Goal: Task Accomplishment & Management: Complete application form

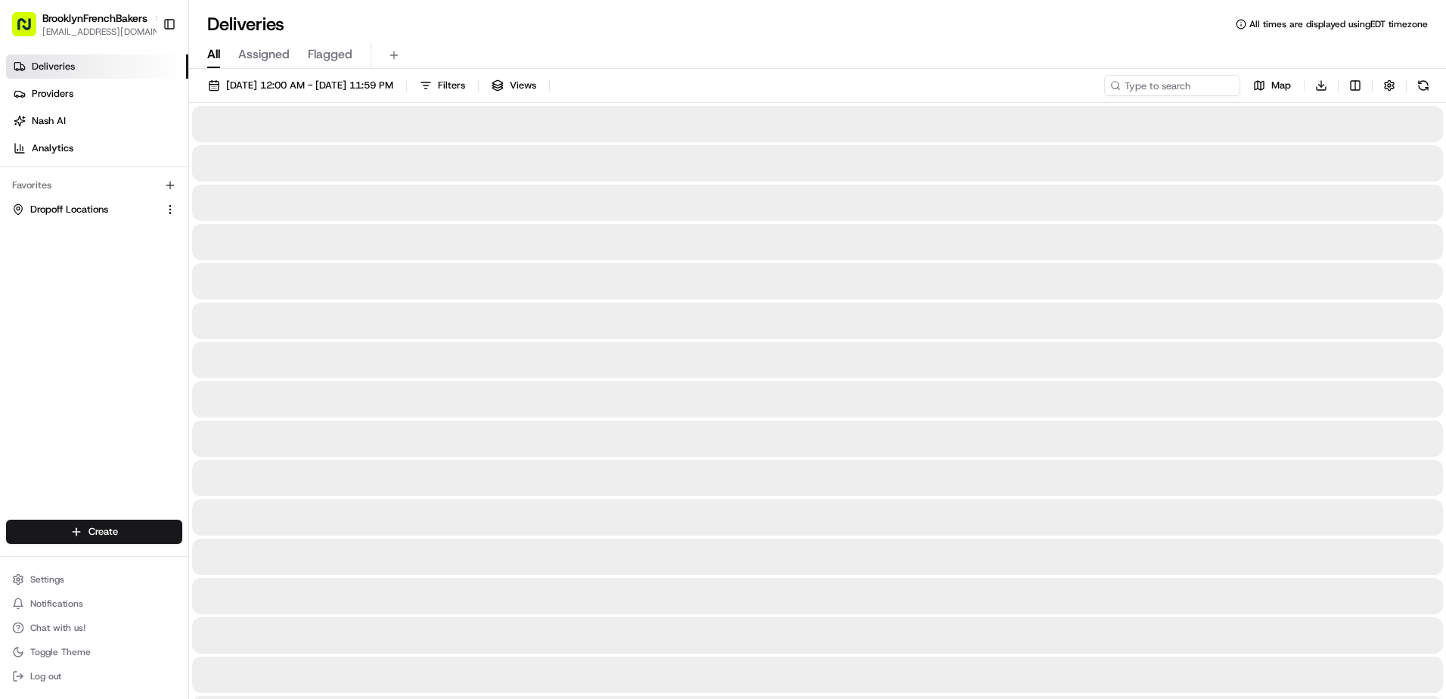
click at [217, 53] on span "All" at bounding box center [213, 54] width 13 height 18
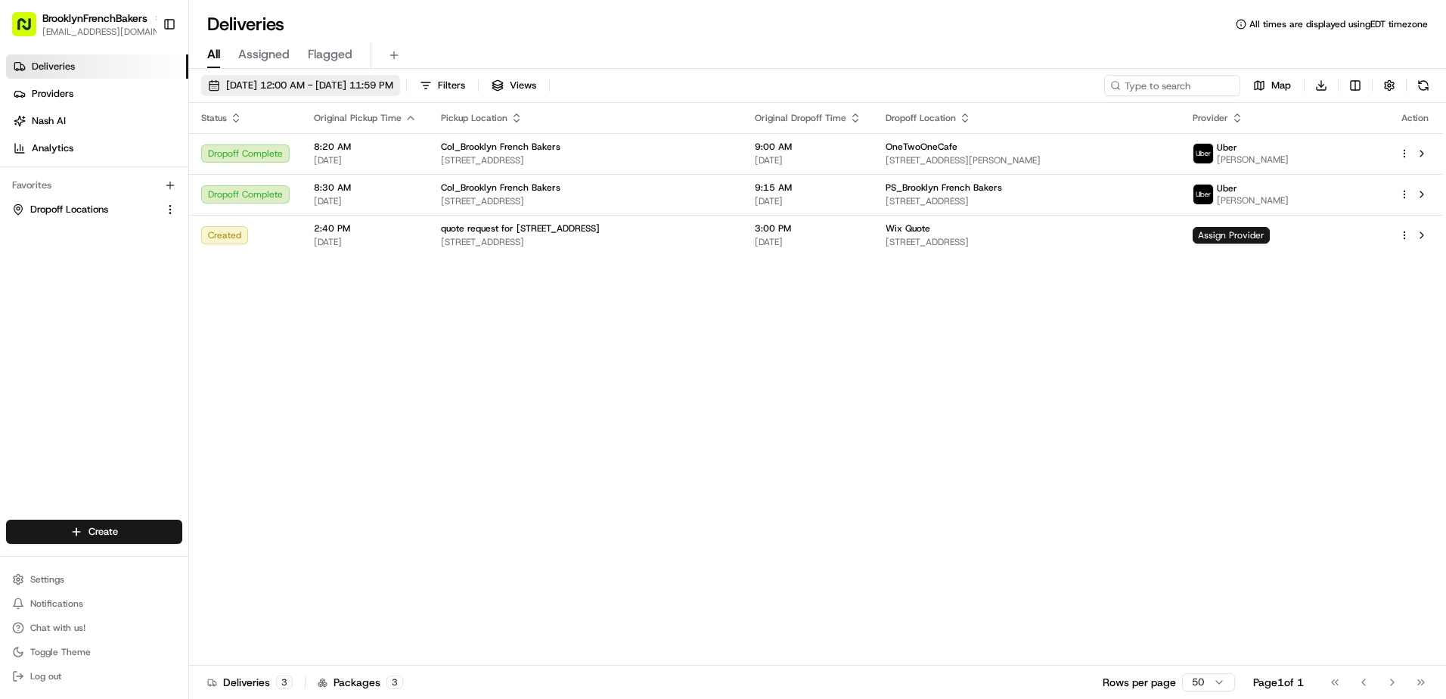
click at [338, 89] on span "[DATE] 12:00 AM - [DATE] 11:59 PM" at bounding box center [309, 86] width 167 height 14
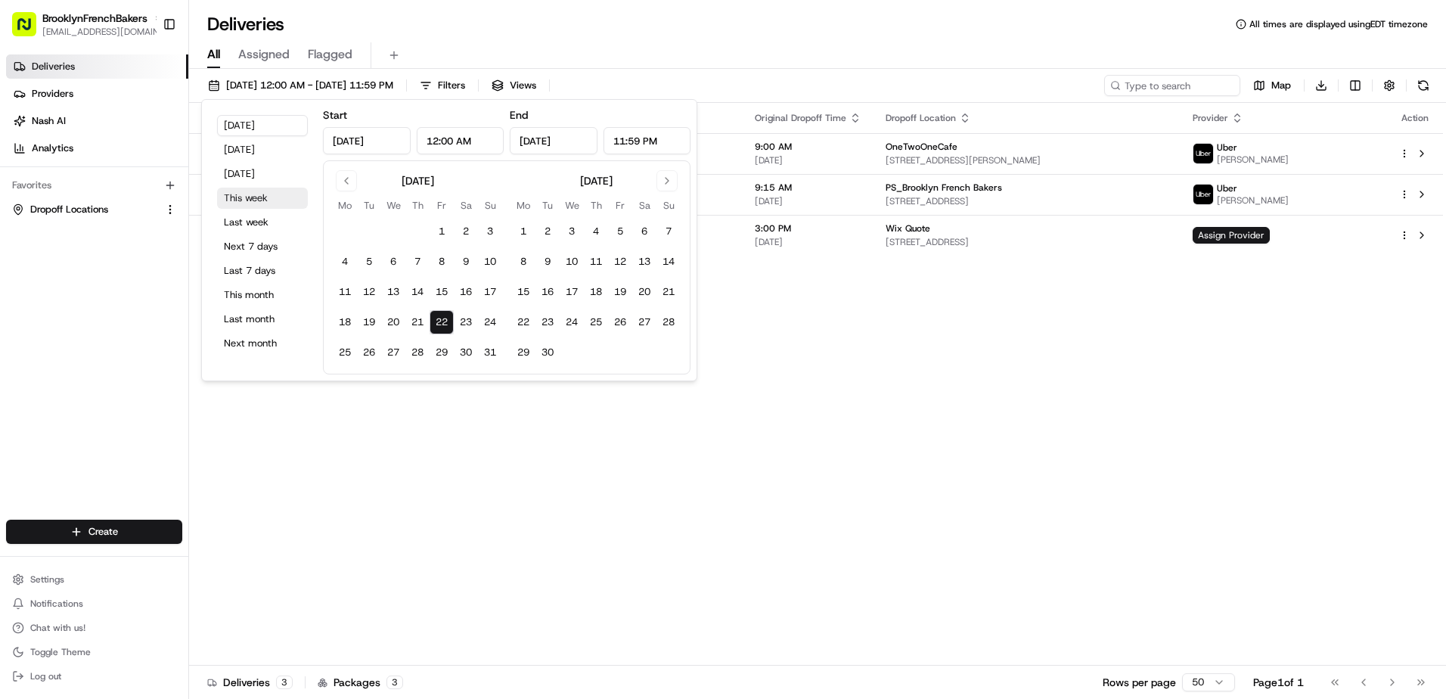
click at [278, 200] on button "This week" at bounding box center [262, 198] width 91 height 21
type input "[DATE]"
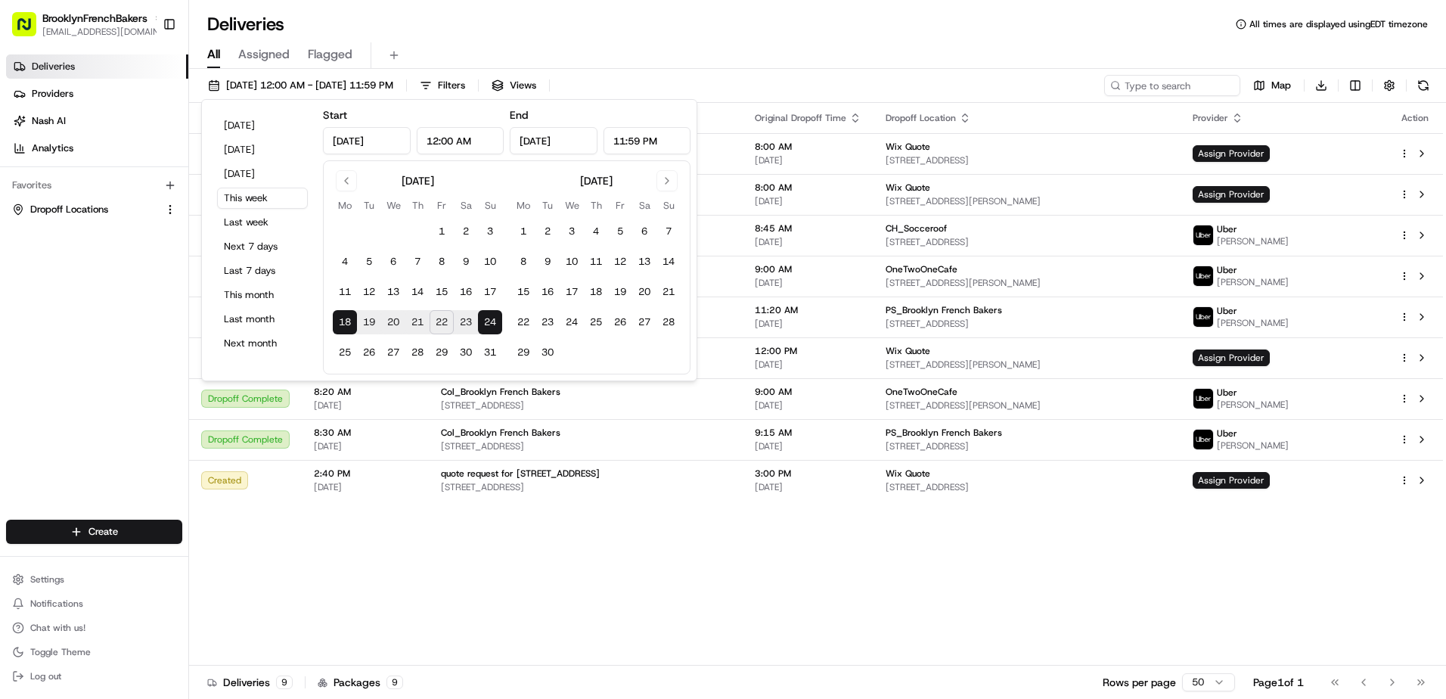
click at [630, 45] on div "All Assigned Flagged" at bounding box center [817, 55] width 1257 height 26
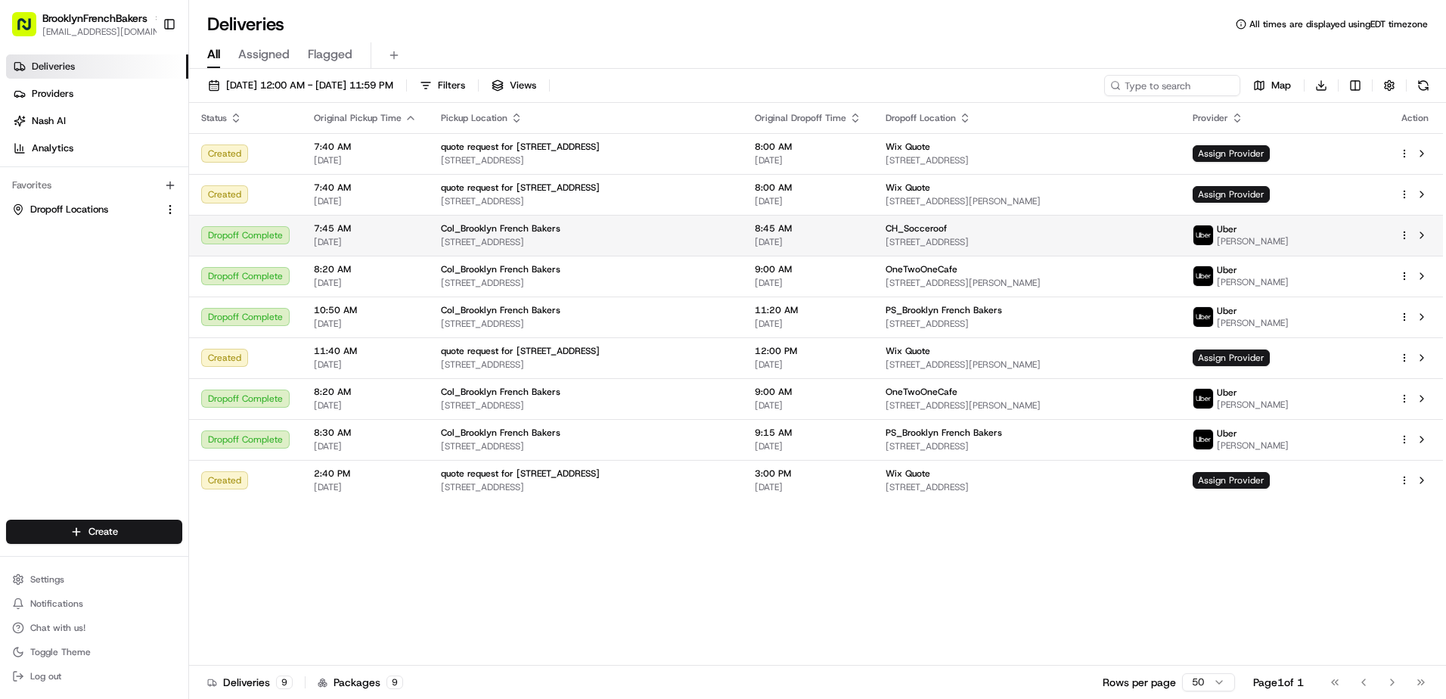
click at [1404, 238] on html "BrooklynFrenchBakers [EMAIL_ADDRESS][DOMAIN_NAME] Toggle Sidebar Deliveries Pro…" at bounding box center [723, 349] width 1446 height 699
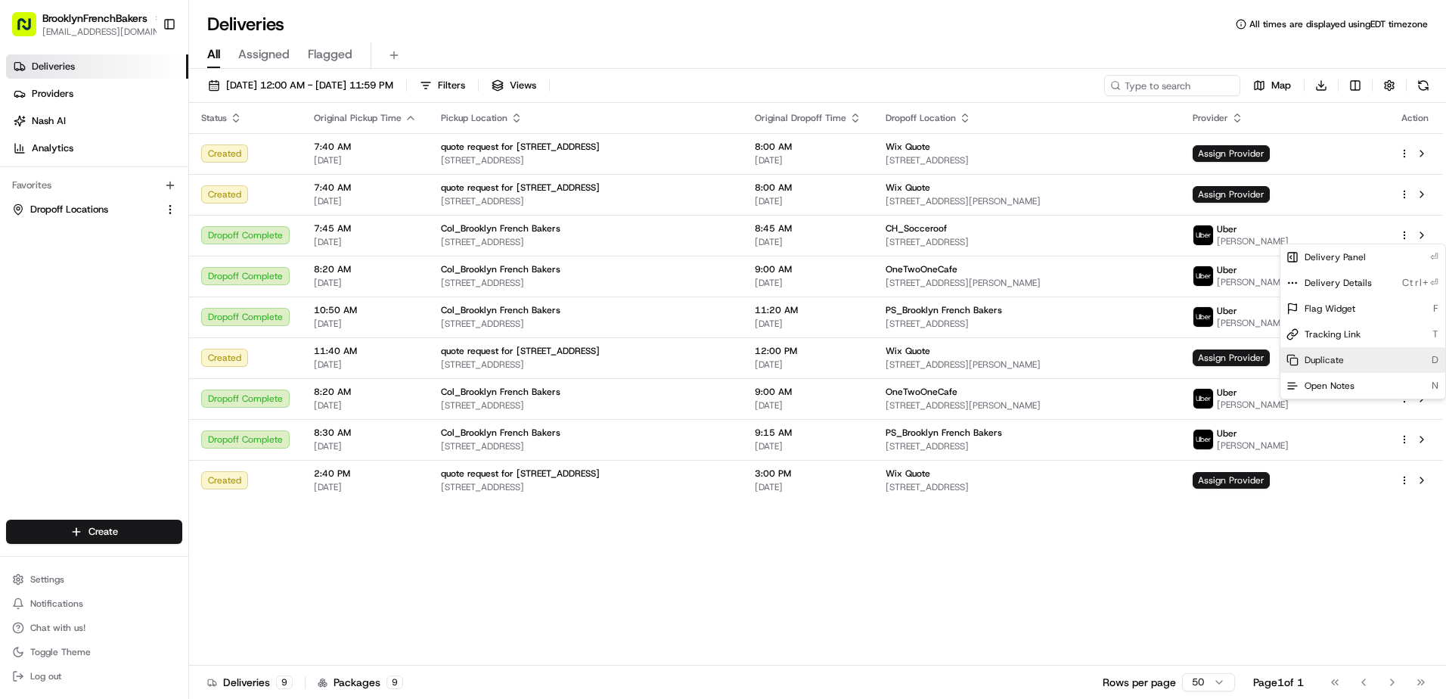
click at [1354, 355] on div "Duplicate D" at bounding box center [1363, 360] width 165 height 26
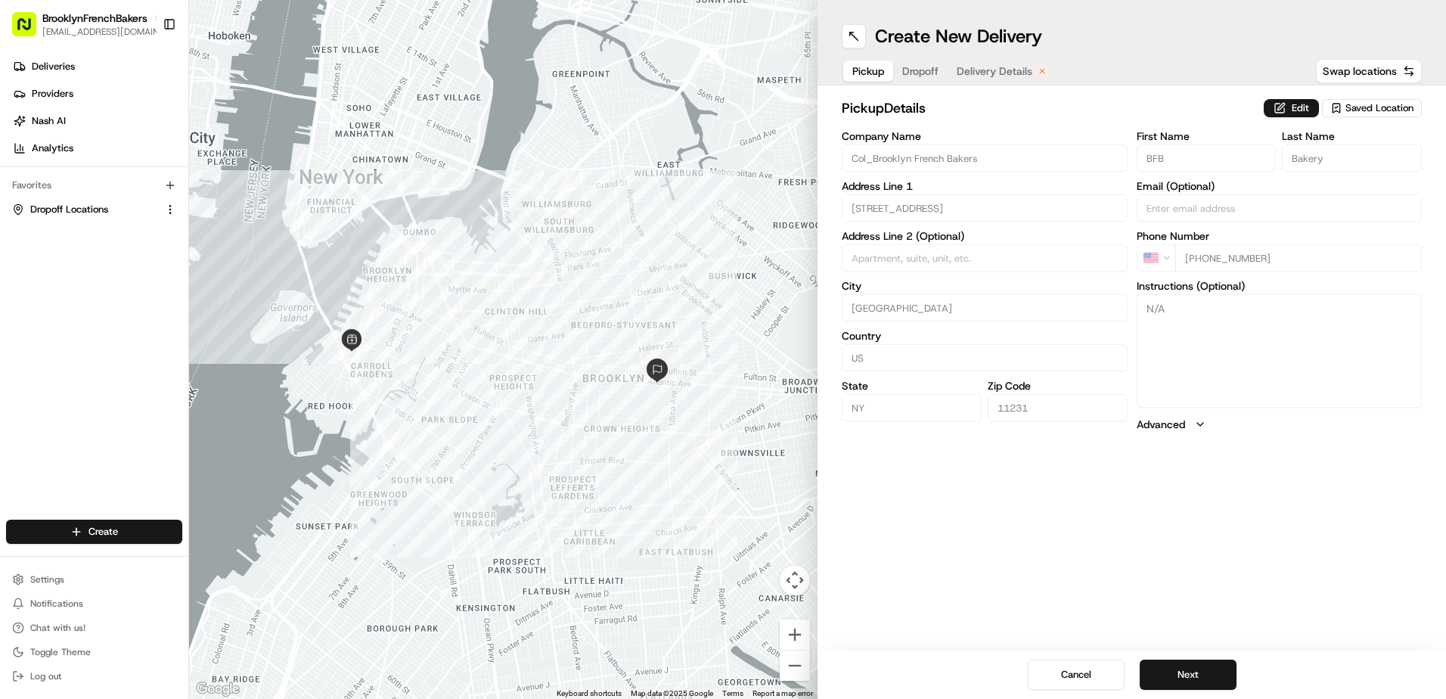
click at [1366, 106] on span "Saved Location" at bounding box center [1380, 108] width 68 height 14
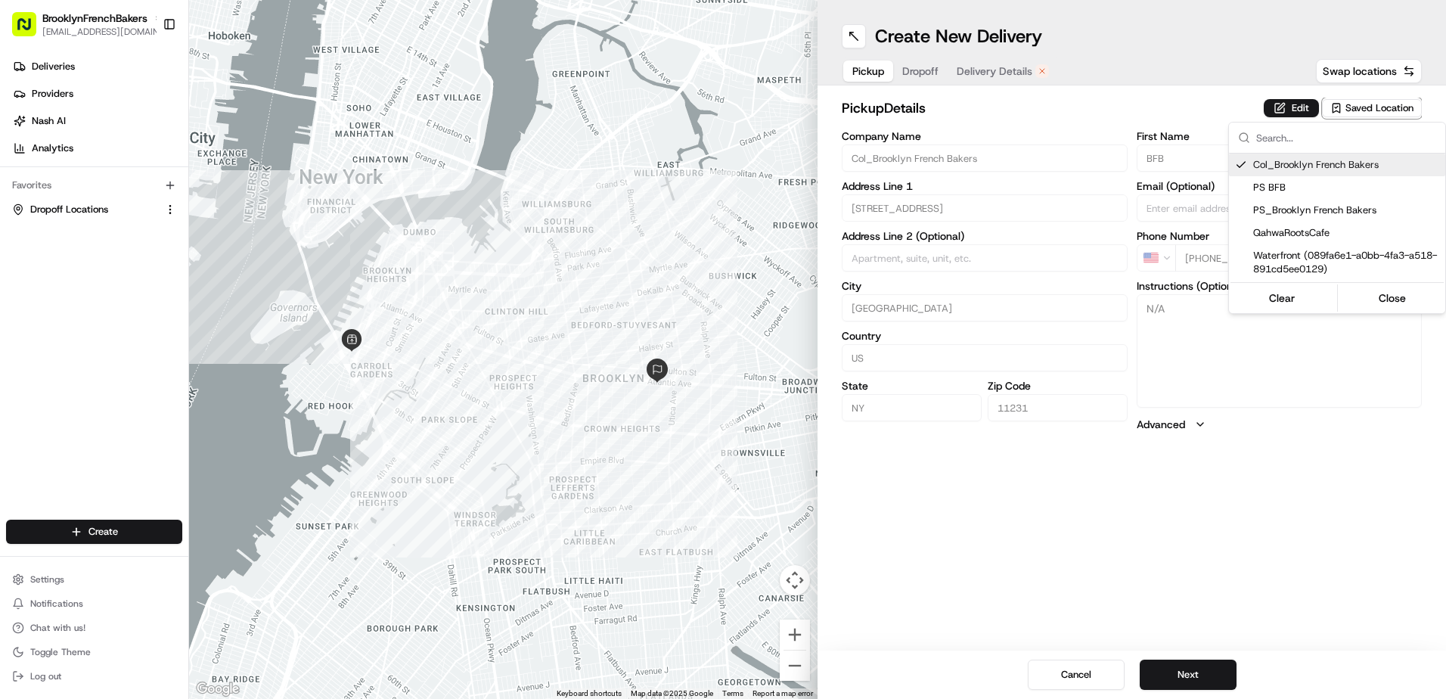
click at [1335, 160] on span "Col_Brooklyn French Bakers" at bounding box center [1347, 165] width 186 height 14
type input "+1"
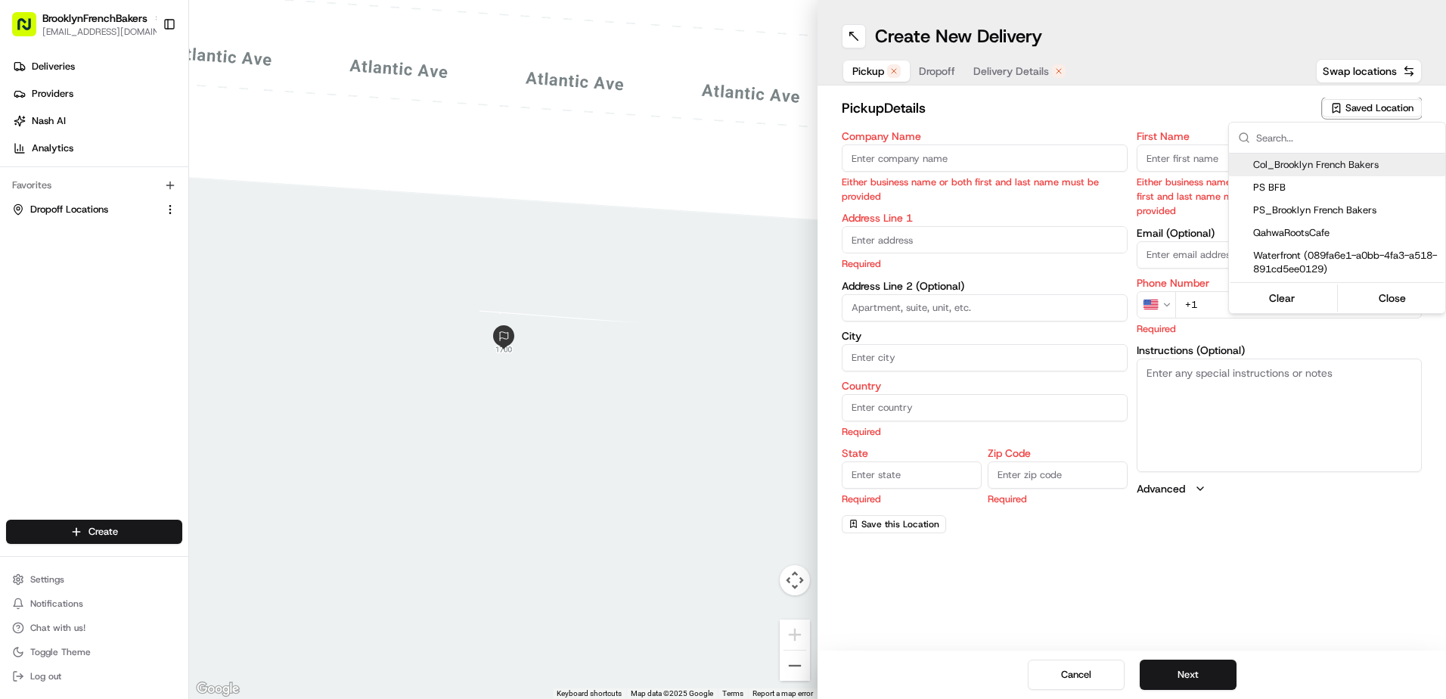
click at [935, 75] on html "BrooklynFrenchBakers contact@brooklynfrenchbakers.com Toggle Sidebar Deliveries…" at bounding box center [723, 349] width 1446 height 699
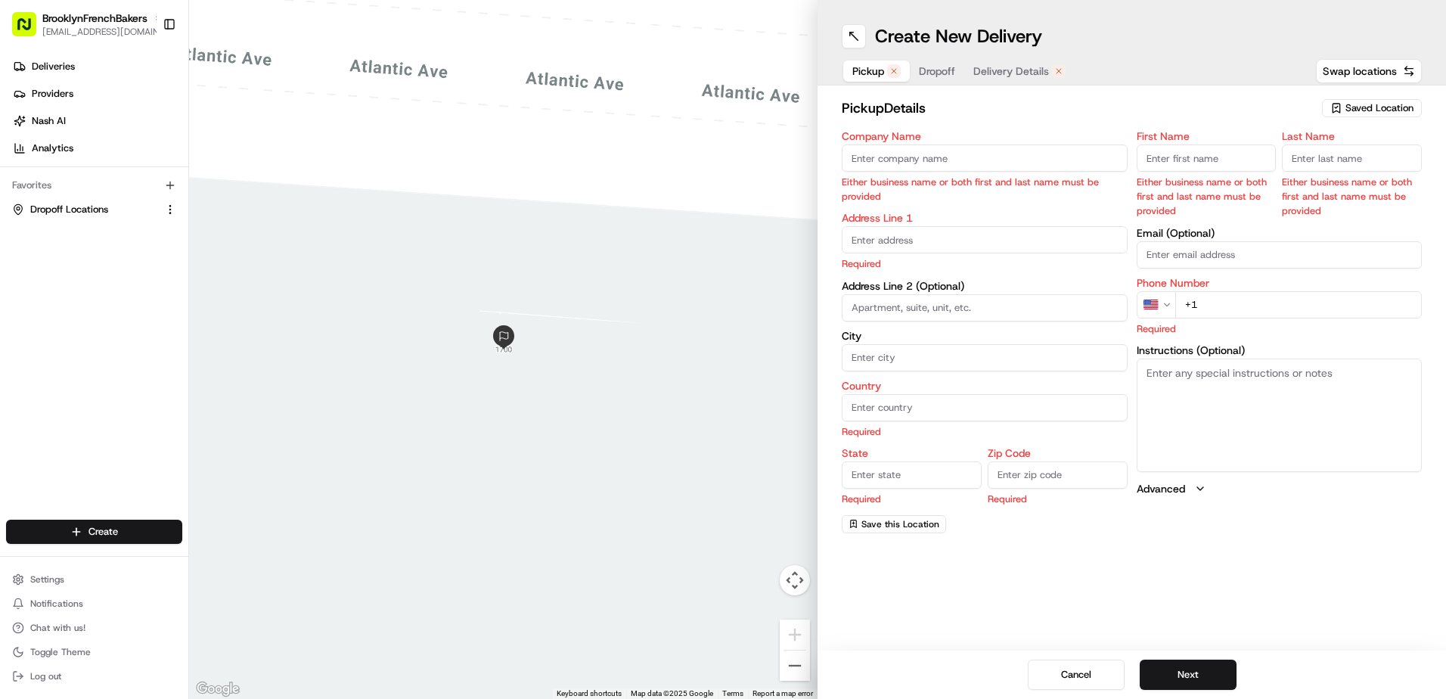
click at [935, 75] on span "Dropoff" at bounding box center [937, 71] width 36 height 15
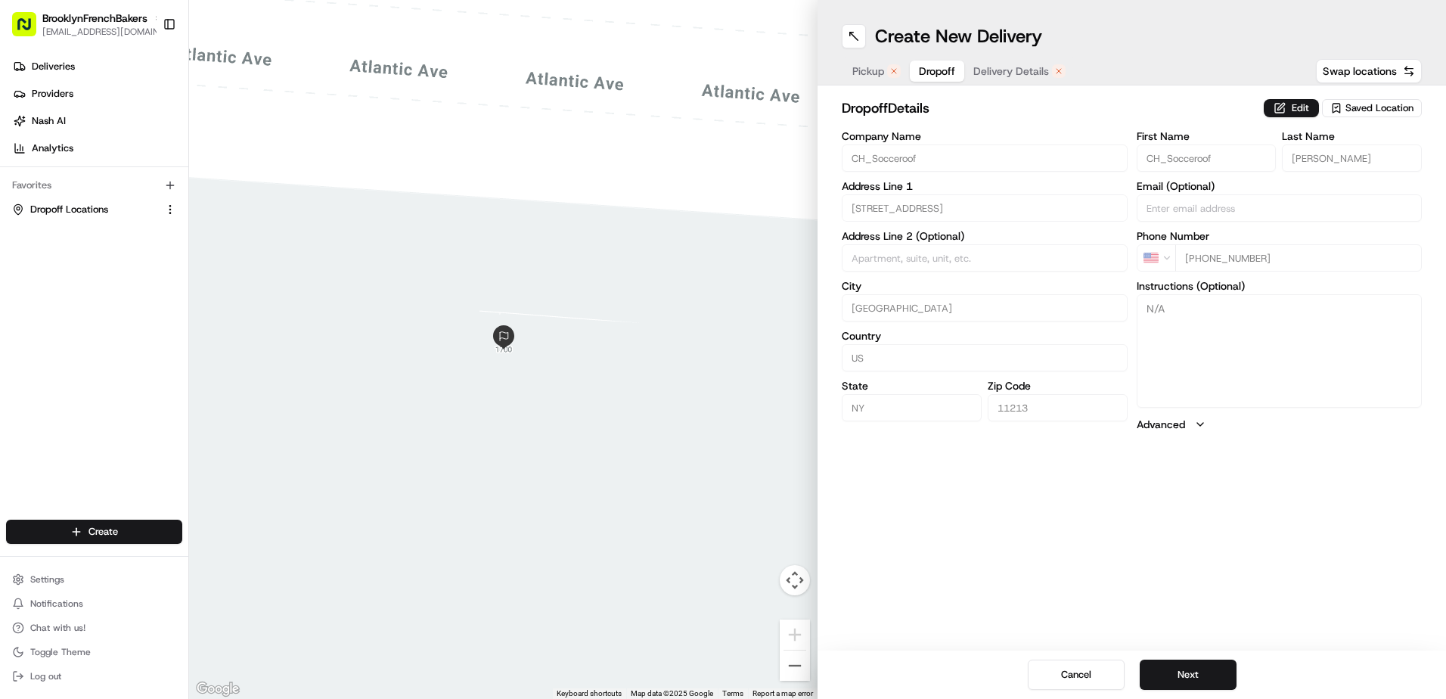
click at [1025, 77] on span "Delivery Details" at bounding box center [1012, 71] width 76 height 15
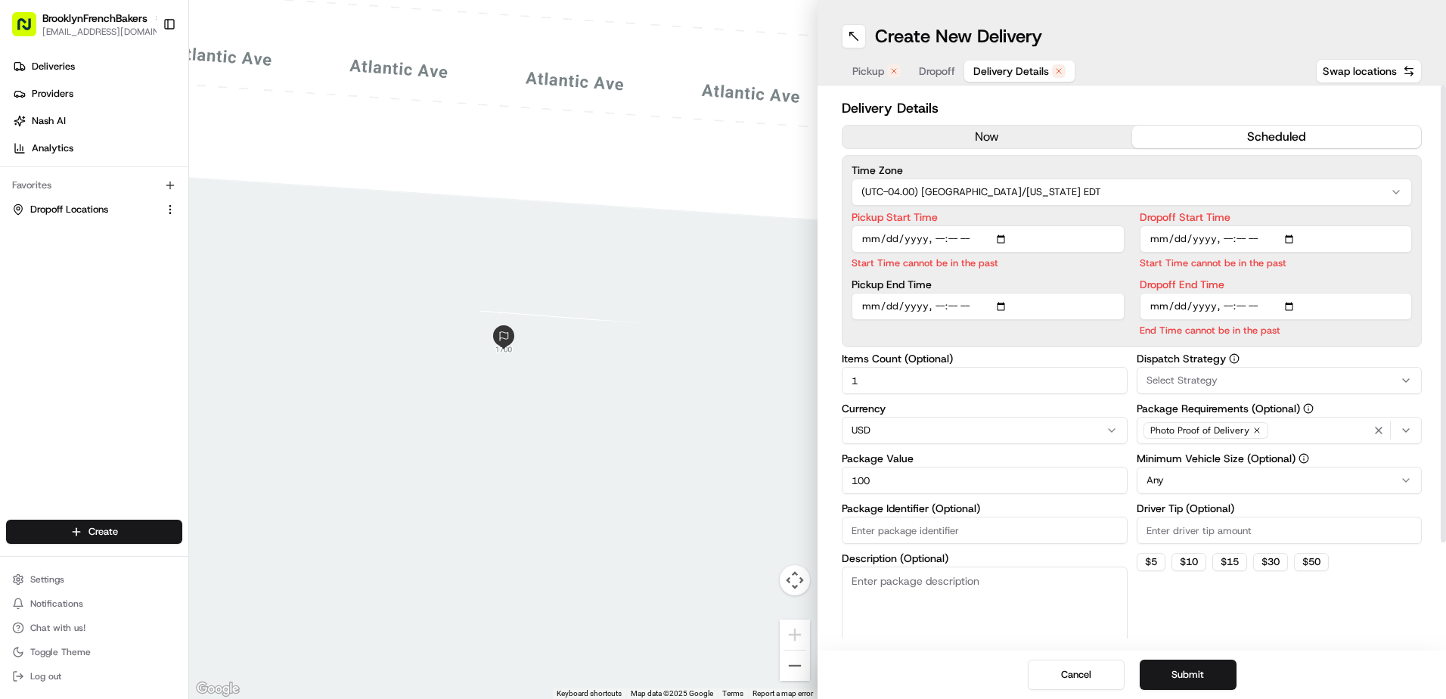
click at [891, 240] on input "Pickup Start Time" at bounding box center [988, 238] width 273 height 27
type input "2025-08-23T07:45"
click at [1182, 236] on input "Dropoff Start Time" at bounding box center [1276, 238] width 273 height 27
click at [1178, 239] on input "Dropoff Start Time" at bounding box center [1276, 238] width 273 height 27
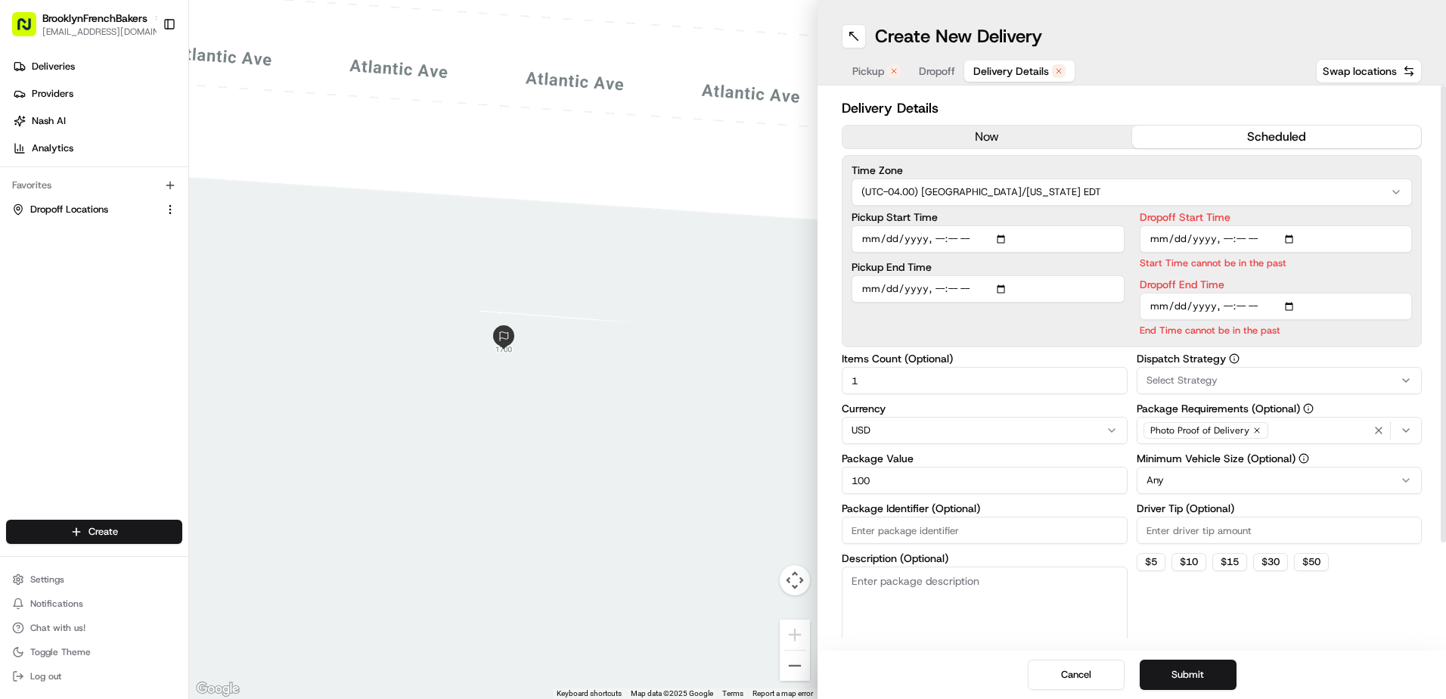
type input "2025-08-23T08:20"
click at [1175, 306] on input "Dropoff End Time" at bounding box center [1276, 306] width 273 height 27
type input "2025-08-23T08:45"
click at [1285, 632] on div "Dispatch Strategy Select Strategy Package Requirements (Optional) Photo Proof o…" at bounding box center [1280, 502] width 286 height 298
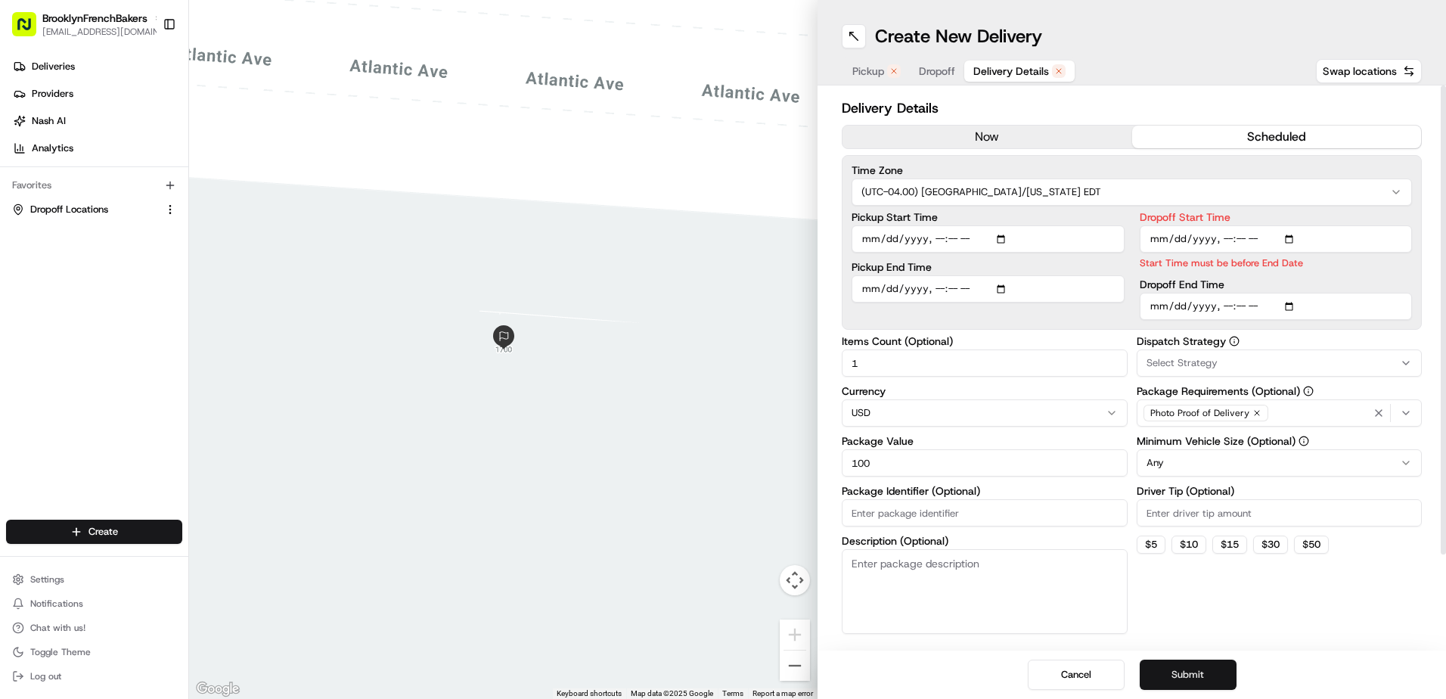
click at [1204, 673] on button "Submit" at bounding box center [1188, 675] width 97 height 30
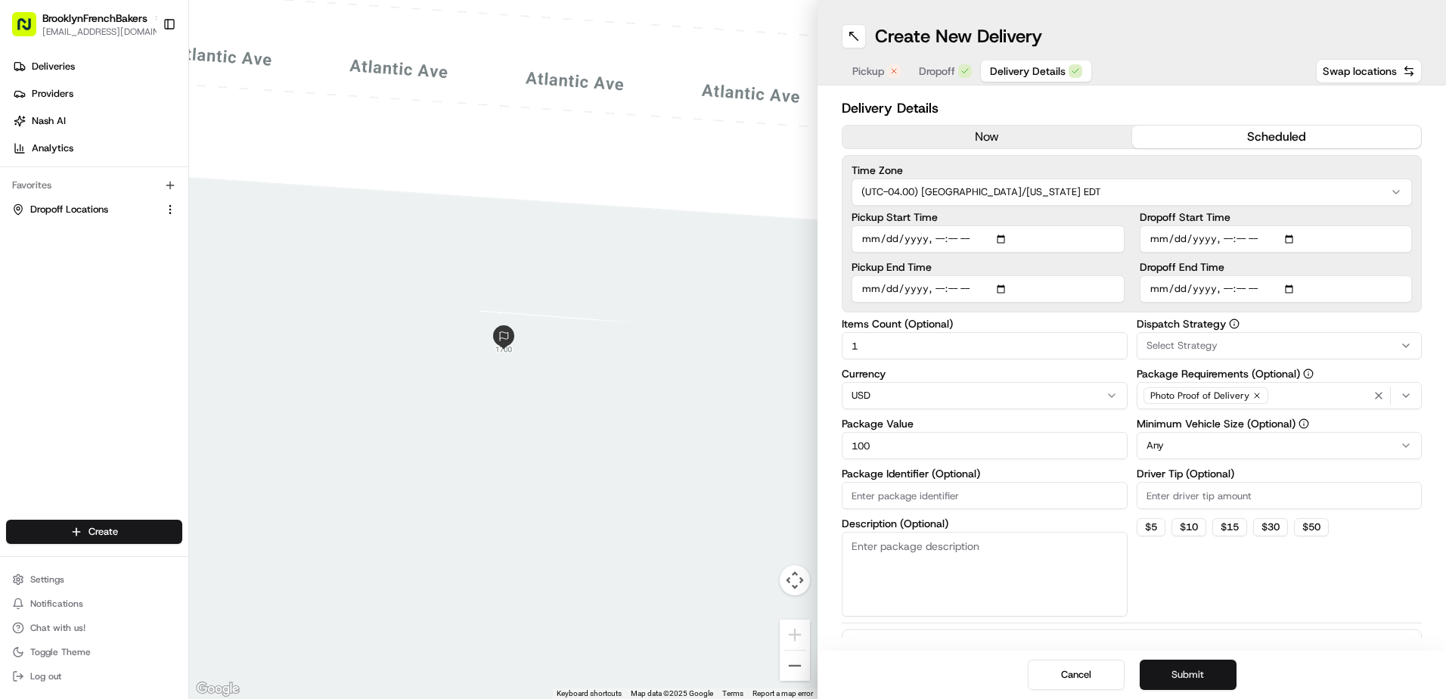
click at [1204, 673] on button "Submit" at bounding box center [1188, 675] width 97 height 30
click at [880, 70] on span "Pickup" at bounding box center [869, 71] width 32 height 15
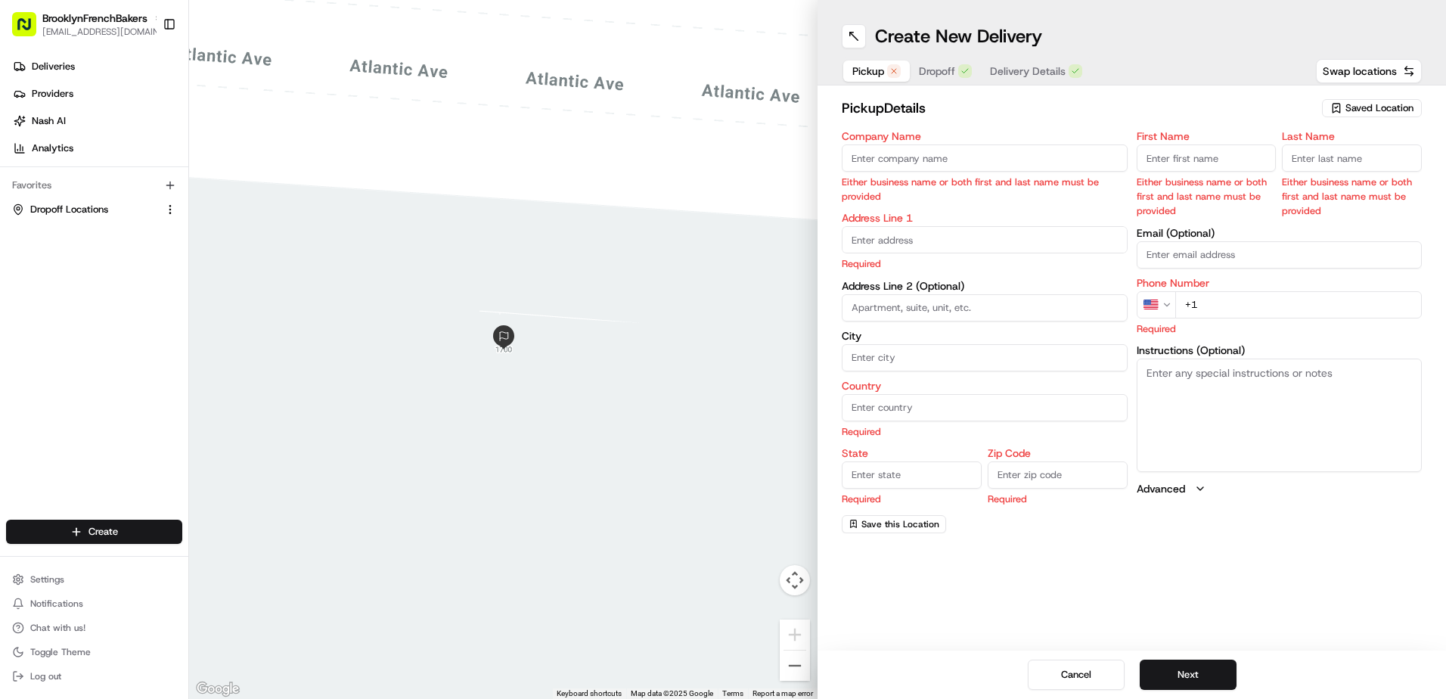
click at [1392, 113] on span "Saved Location" at bounding box center [1380, 108] width 68 height 14
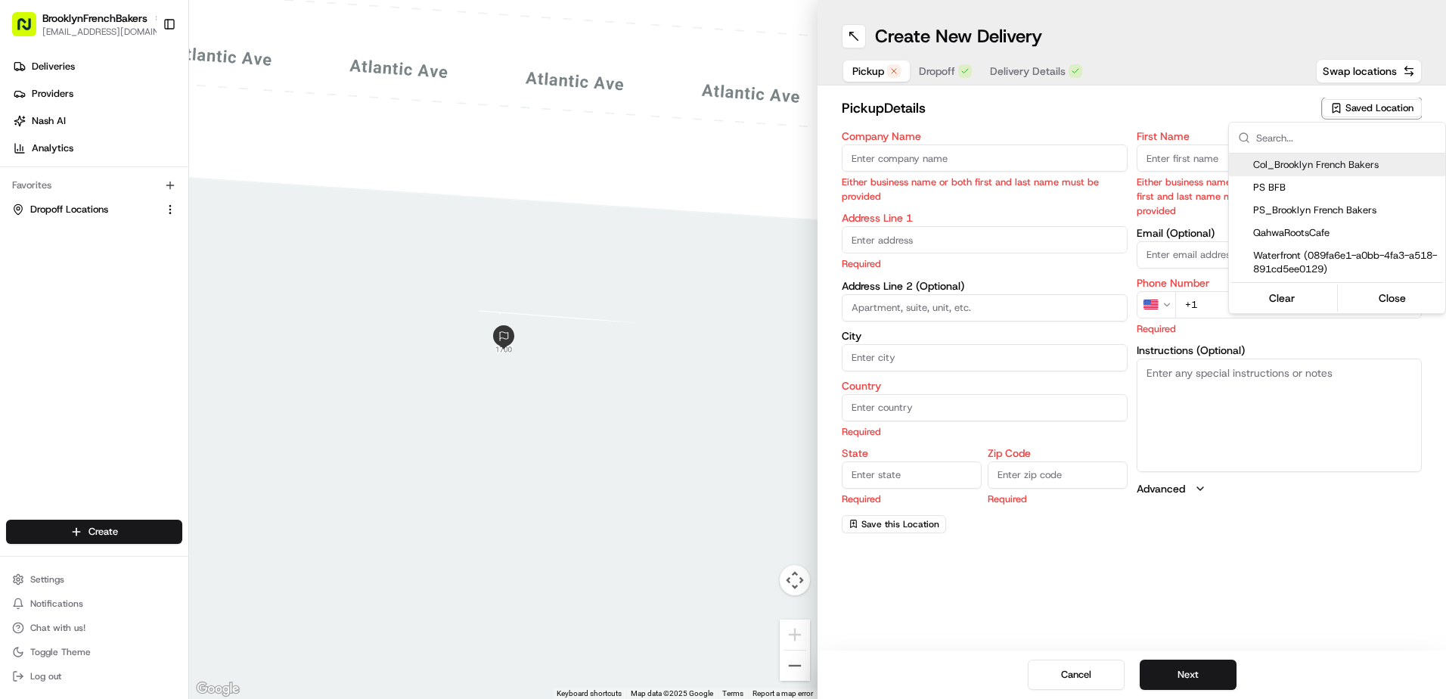
click at [1309, 166] on span "Col_Brooklyn French Bakers" at bounding box center [1347, 165] width 186 height 14
type input "Col_Brooklyn French Bakers"
type input "273 Columbia St"
type input "Brooklyn"
type input "US"
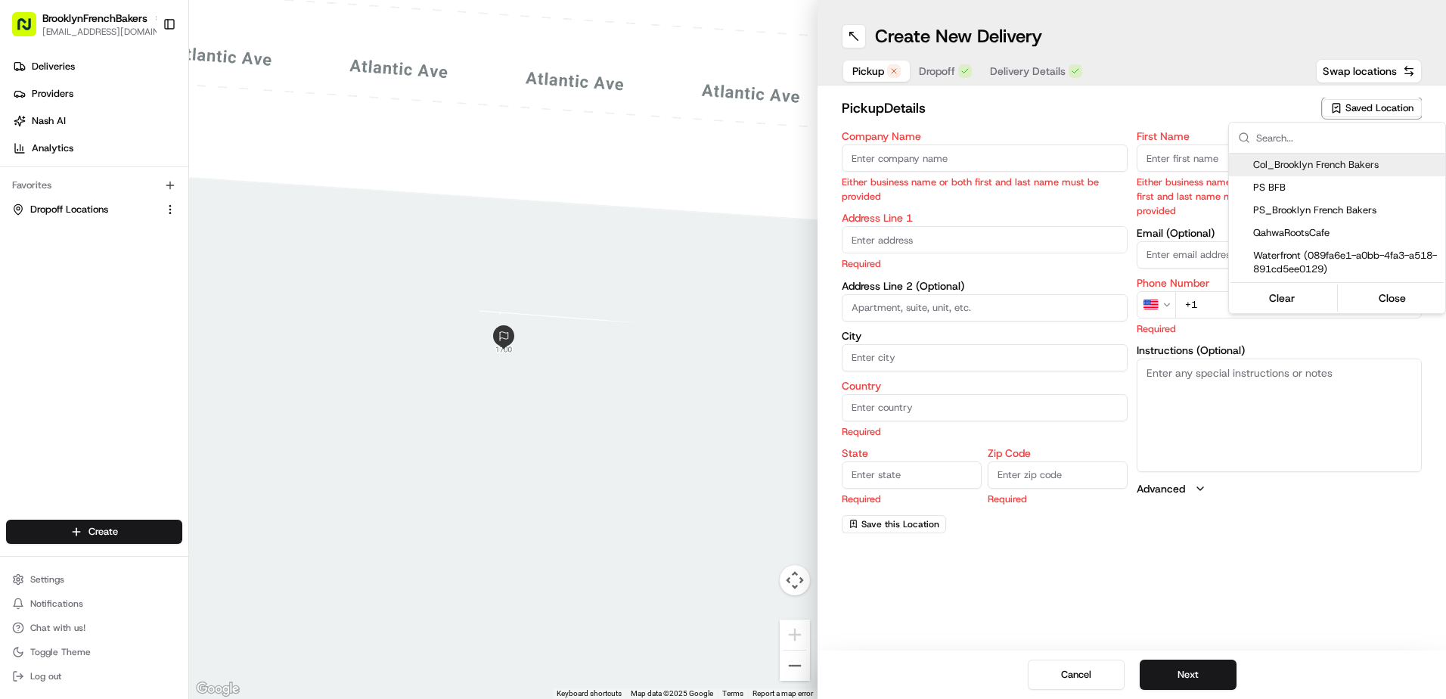
type input "NY"
type input "11231"
type input "BFB"
type input "Bakery"
type input "+1 330 250 0582"
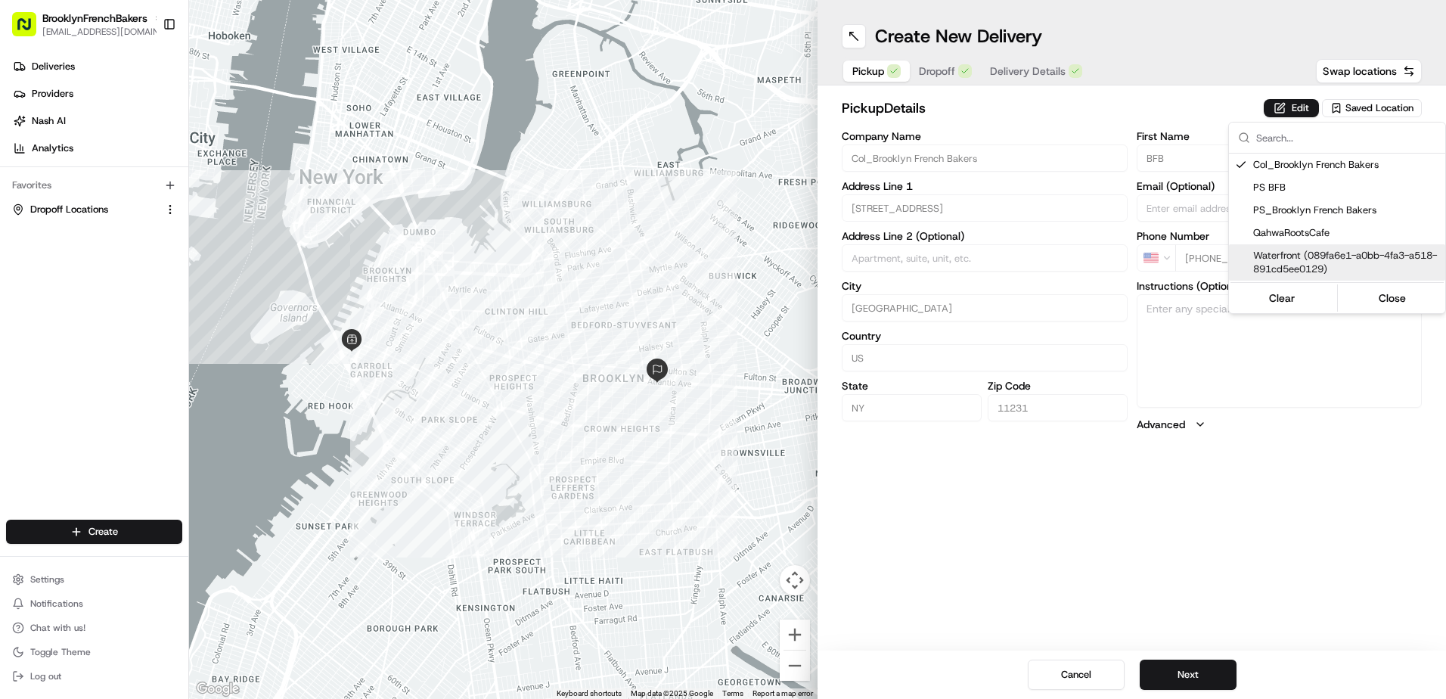
click at [1187, 677] on html "BrooklynFrenchBakers contact@brooklynfrenchbakers.com Toggle Sidebar Deliveries…" at bounding box center [723, 349] width 1446 height 699
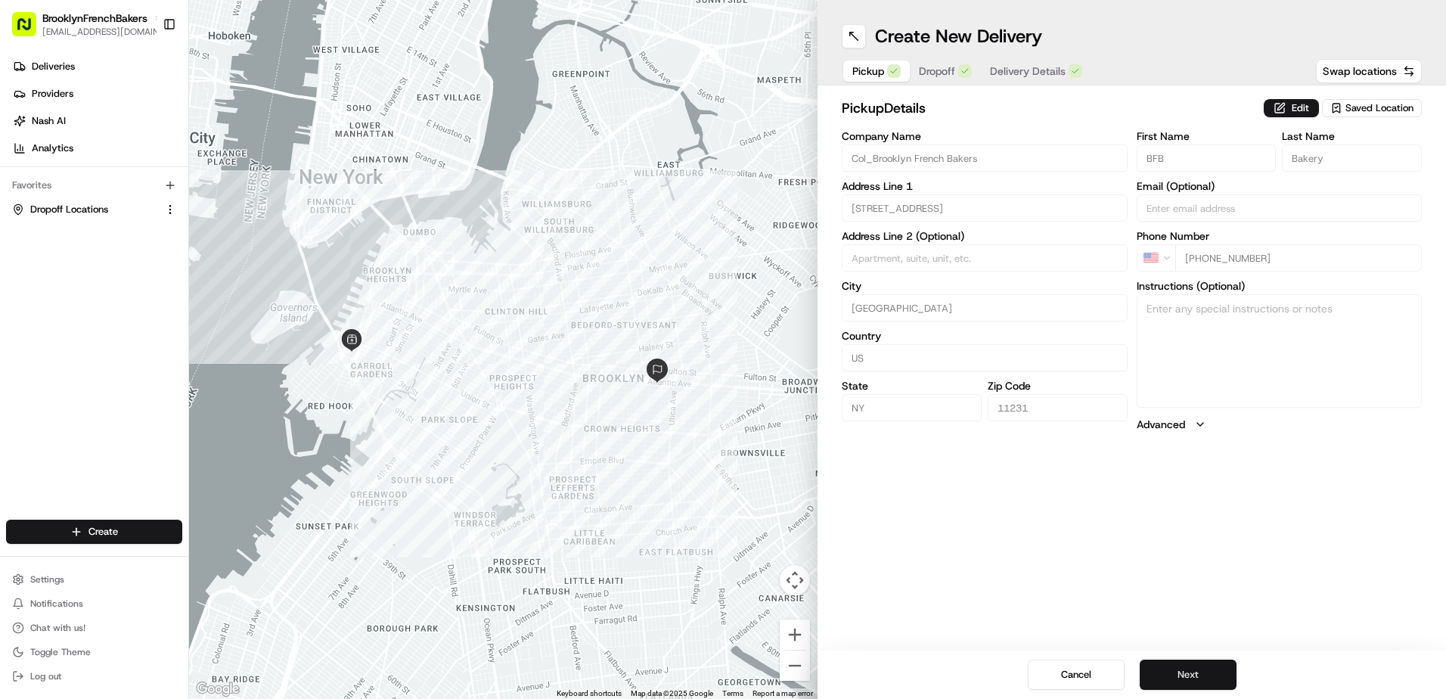
click at [1179, 669] on button "Next" at bounding box center [1188, 675] width 97 height 30
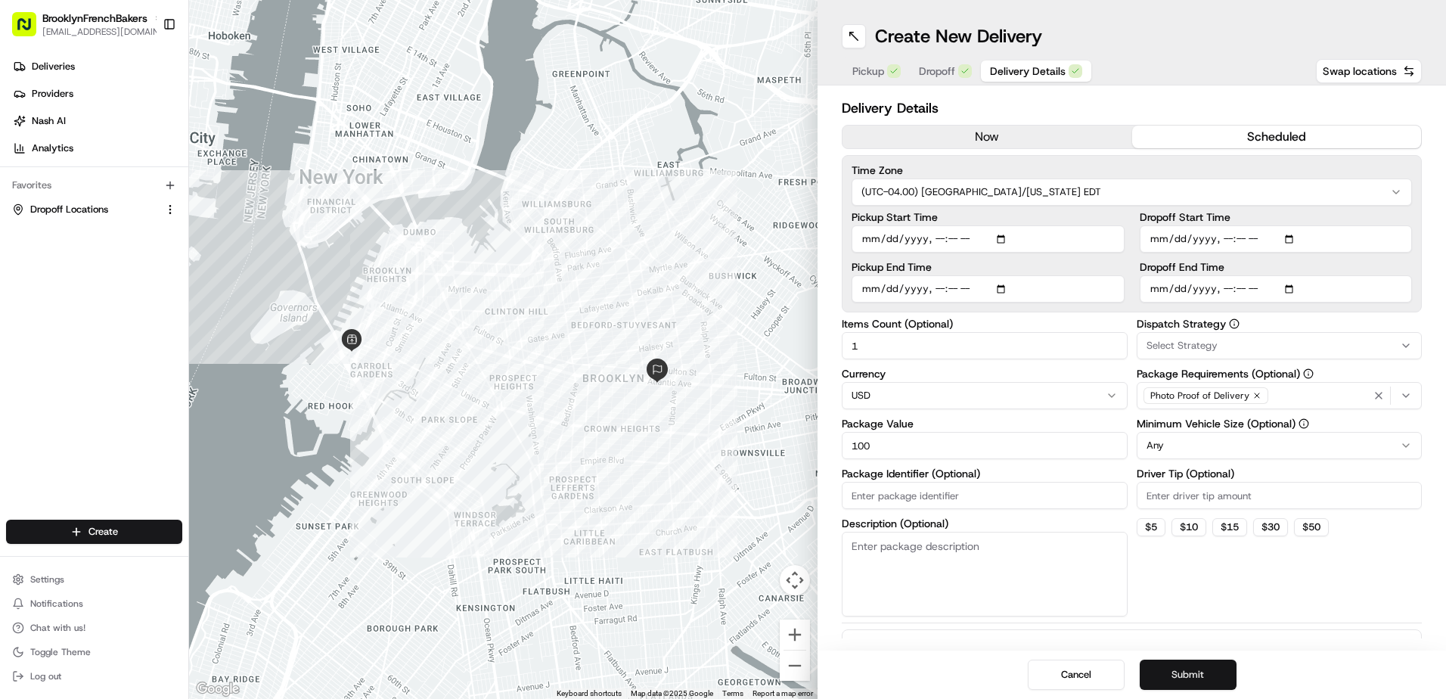
click at [1179, 669] on button "Submit" at bounding box center [1188, 675] width 97 height 30
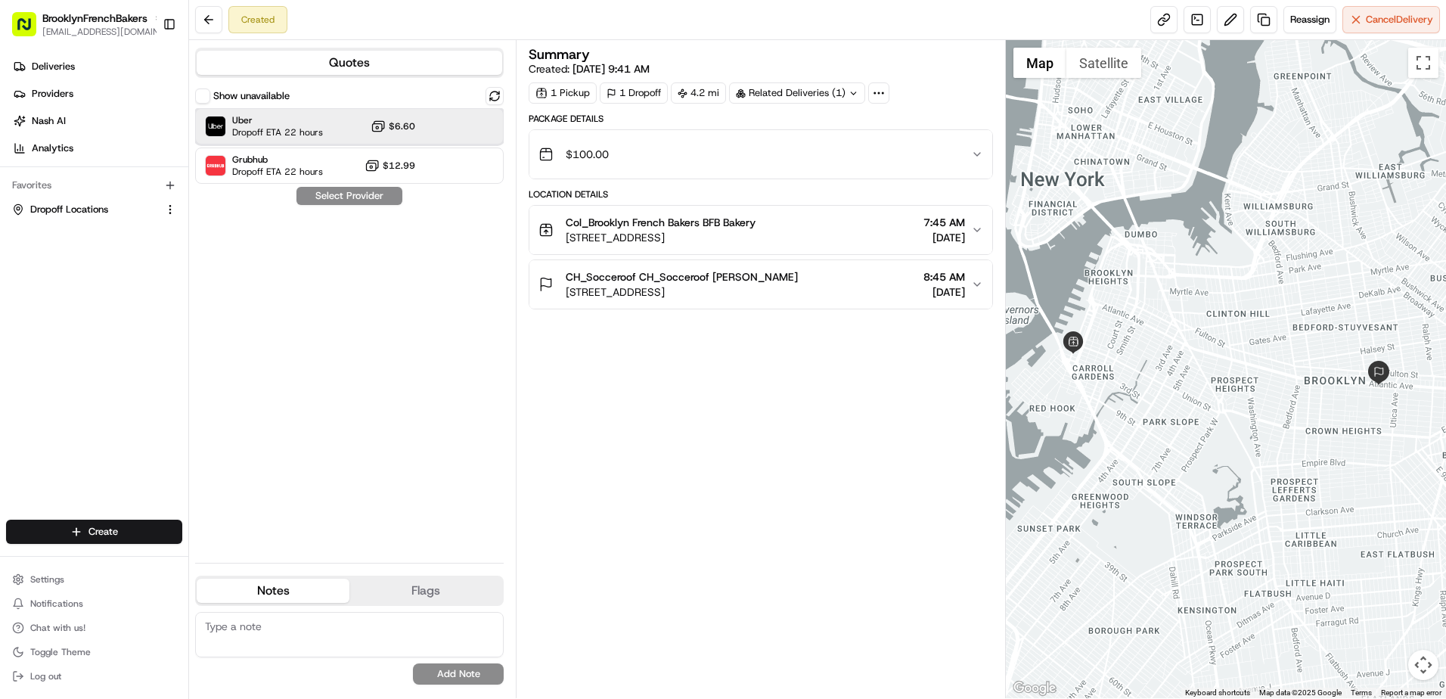
click at [359, 134] on div "Uber Dropoff ETA 22 hours $6.60" at bounding box center [349, 126] width 309 height 36
click at [378, 200] on button "Assign Provider" at bounding box center [349, 196] width 107 height 18
